Goal: Task Accomplishment & Management: Manage account settings

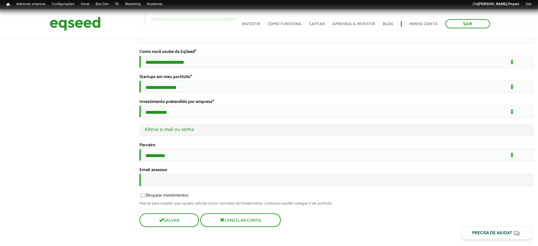
scroll to position [1228, 0]
click at [157, 179] on input "Email assessor" at bounding box center [336, 180] width 394 height 12
type input "**********"
click at [179, 224] on button "Salvar" at bounding box center [168, 220] width 58 height 12
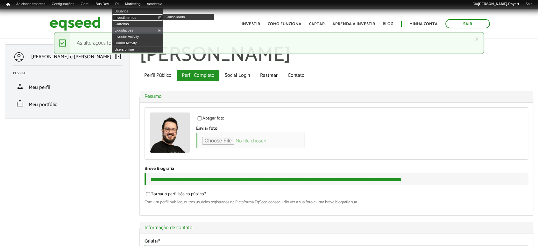
click at [128, 17] on link "Investimentos" at bounding box center [137, 17] width 51 height 6
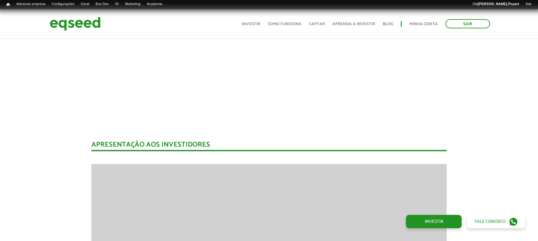
scroll to position [613, 0]
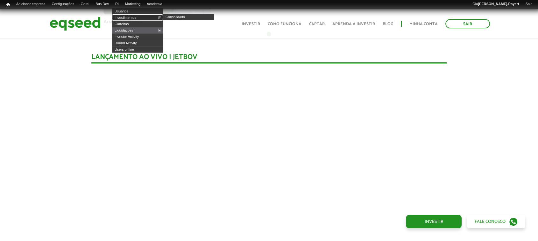
click at [126, 17] on link "Investimentos" at bounding box center [137, 17] width 51 height 6
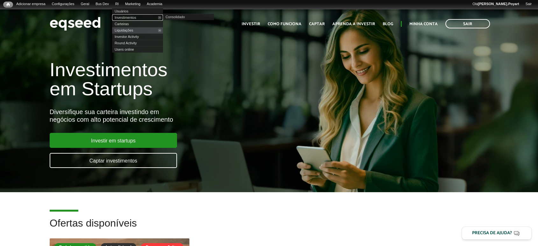
click at [130, 15] on link "Investimentos" at bounding box center [137, 17] width 51 height 6
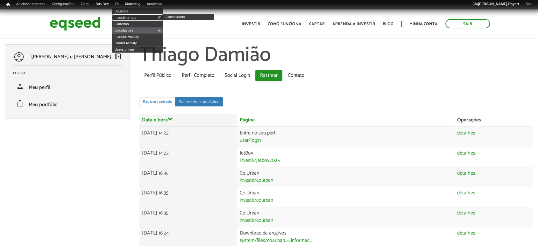
click at [131, 19] on link "Investimentos" at bounding box center [137, 17] width 51 height 6
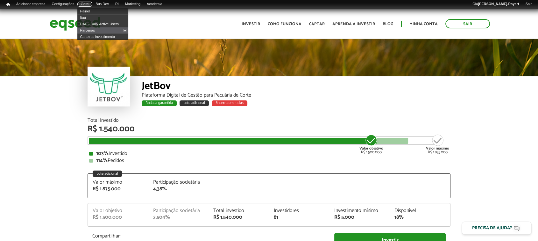
click at [92, 2] on link "Geral" at bounding box center [84, 4] width 15 height 5
